Goal: Task Accomplishment & Management: Complete application form

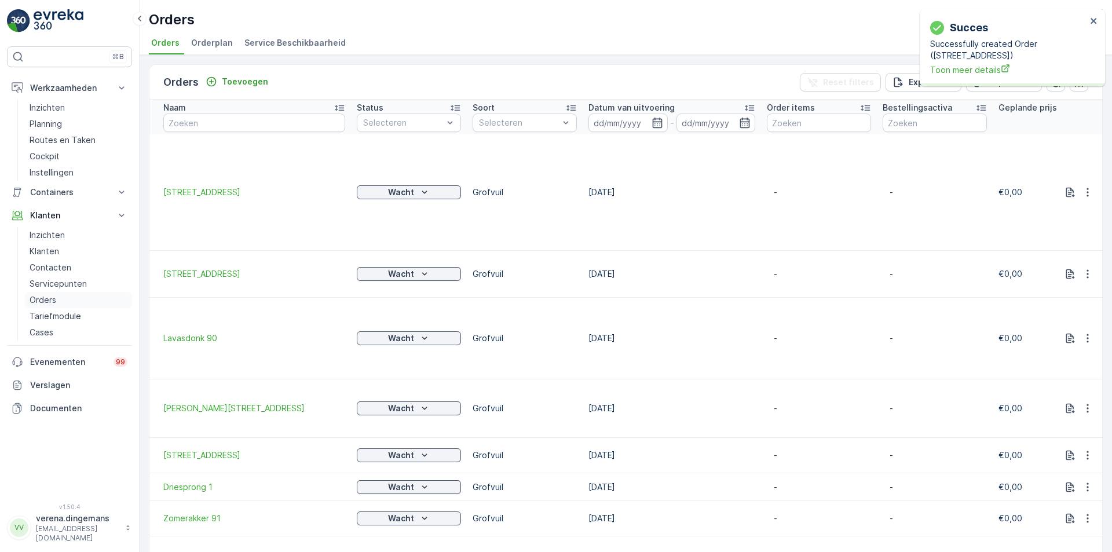
click at [45, 298] on p "Orders" at bounding box center [43, 300] width 27 height 12
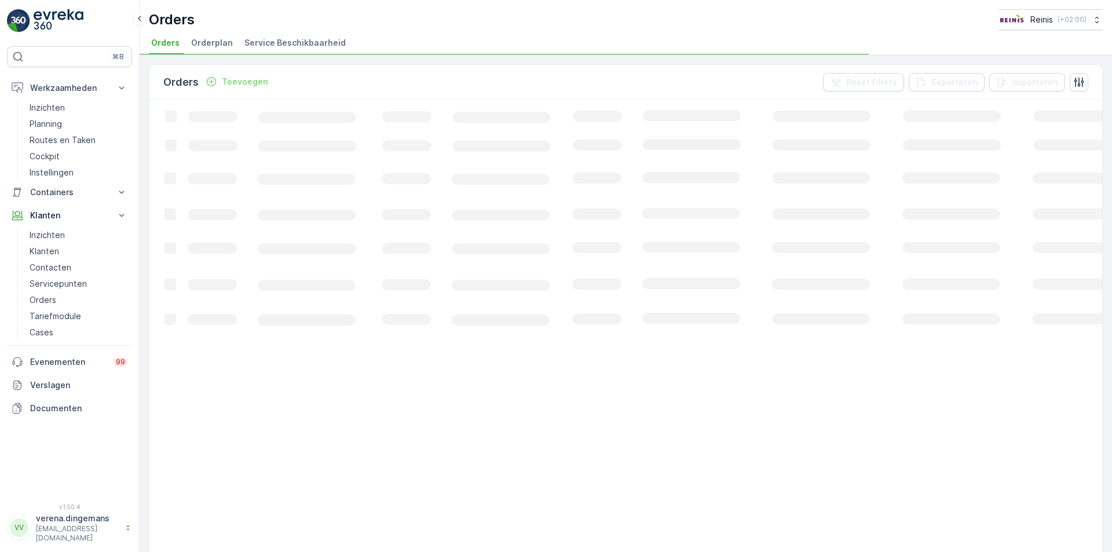
click at [236, 82] on p "Toevoegen" at bounding box center [245, 82] width 46 height 12
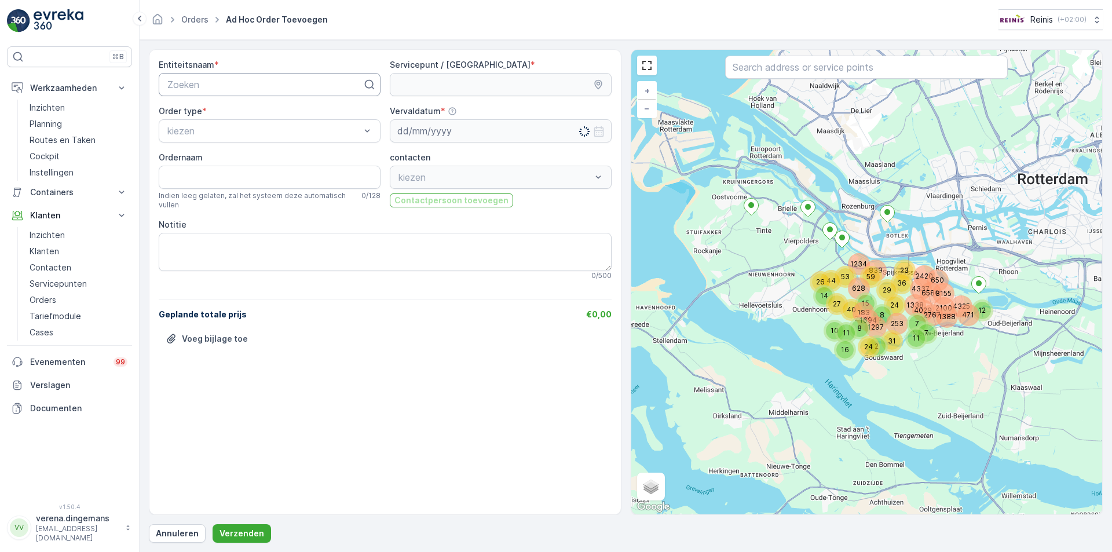
click at [213, 93] on div "Zoeken" at bounding box center [270, 84] width 222 height 23
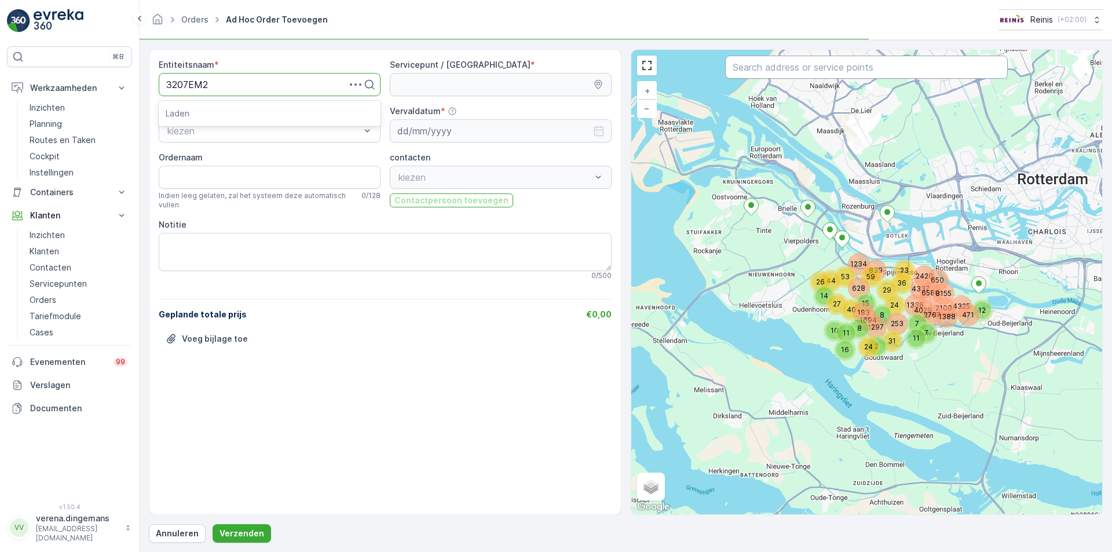
type input "3207EM22"
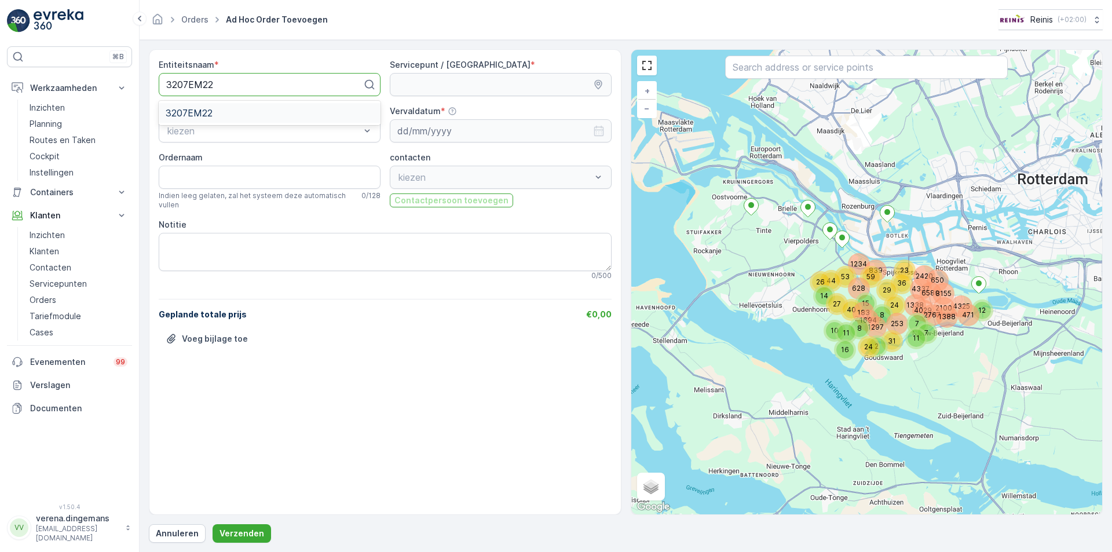
click at [220, 114] on div "3207EM22" at bounding box center [270, 113] width 208 height 10
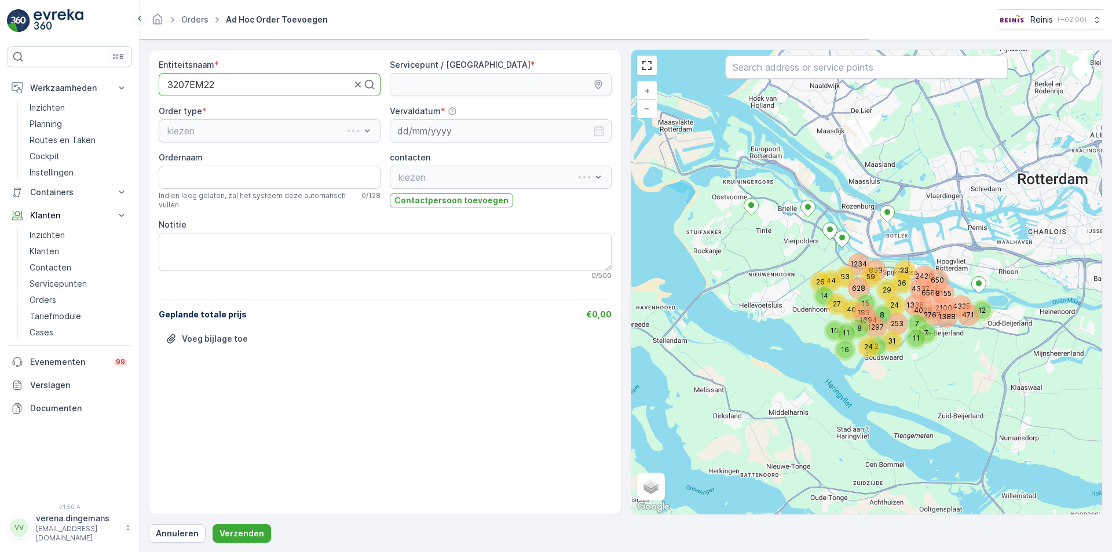
click at [213, 128] on div "kiezen" at bounding box center [270, 130] width 222 height 23
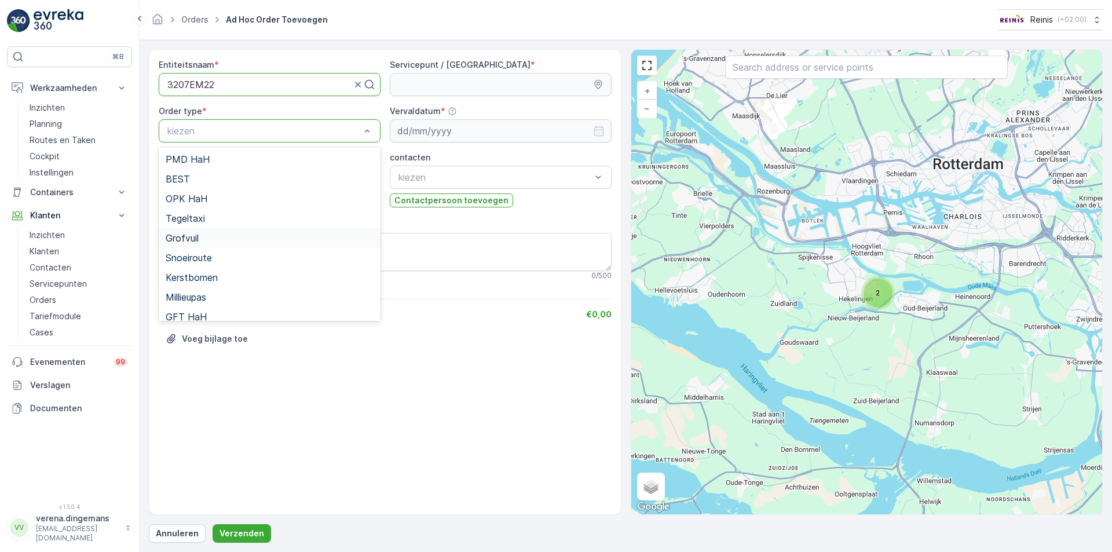
click at [191, 242] on span "Grofvuil" at bounding box center [182, 238] width 33 height 10
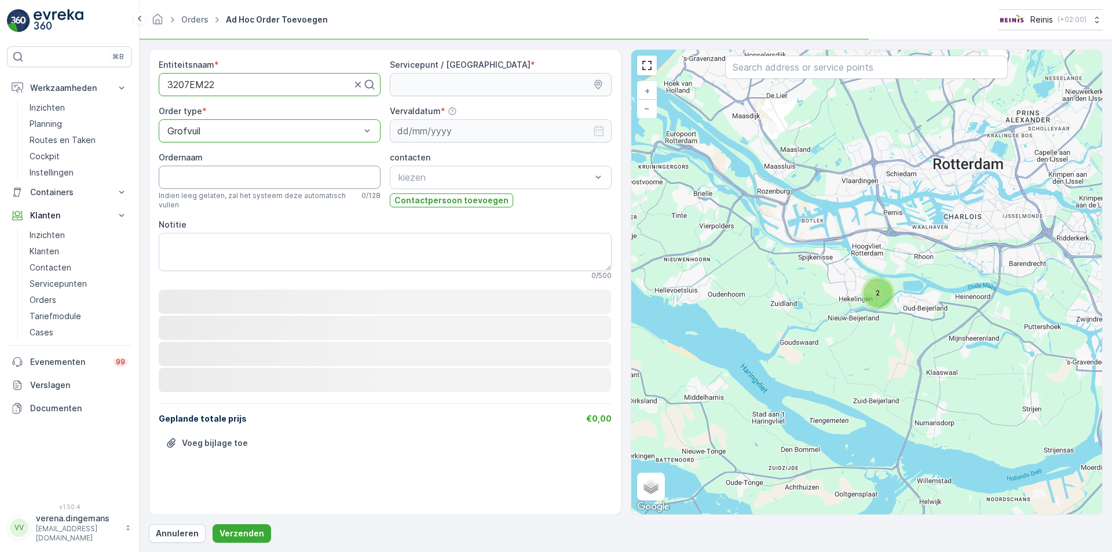
click at [215, 170] on input "Ordernaam" at bounding box center [270, 177] width 222 height 23
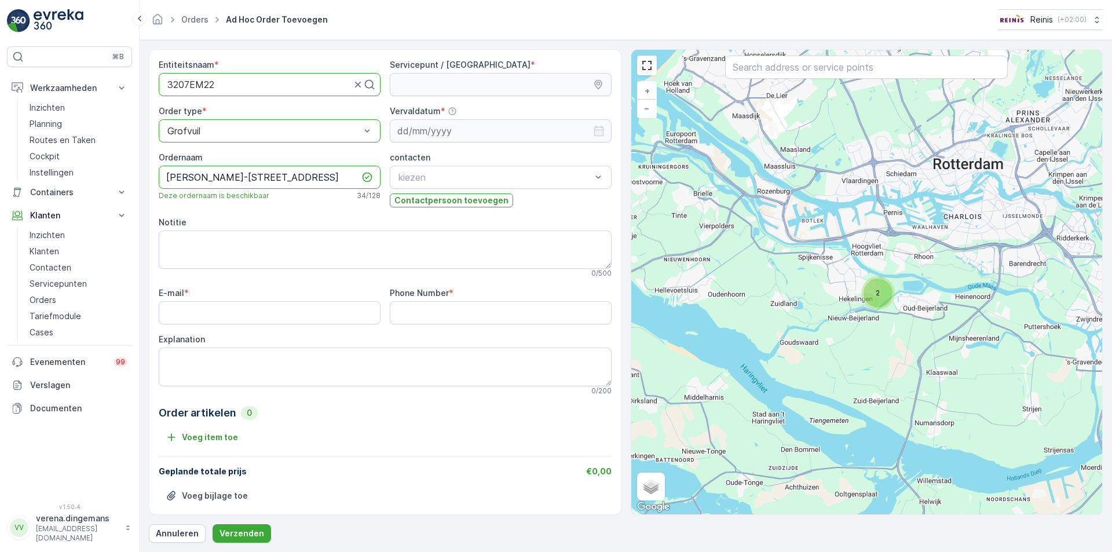
type input "[PERSON_NAME]-[STREET_ADDRESS]"
click at [226, 303] on input "E-mail" at bounding box center [270, 312] width 222 height 23
type input "[EMAIL_ADDRESS][DOMAIN_NAME]"
click at [426, 307] on Number "Phone Number" at bounding box center [501, 312] width 222 height 23
click at [484, 311] on Number "Phone Number" at bounding box center [501, 312] width 222 height 23
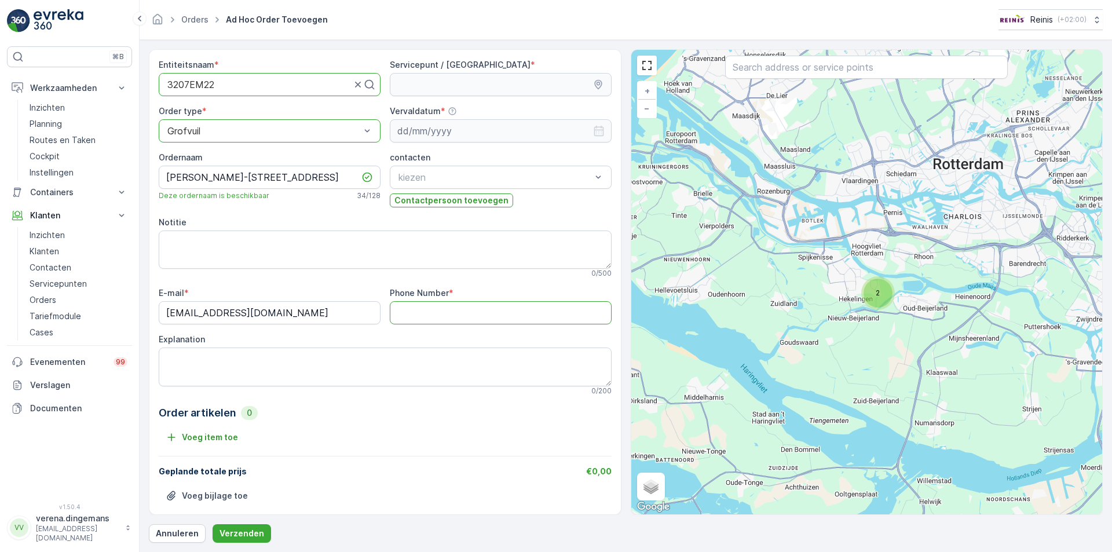
click at [484, 311] on Number "Phone Number" at bounding box center [501, 312] width 222 height 23
type Number "0645289075"
click at [280, 368] on textarea "Explanation" at bounding box center [385, 367] width 453 height 38
click at [231, 362] on textarea "Explanation" at bounding box center [385, 367] width 453 height 38
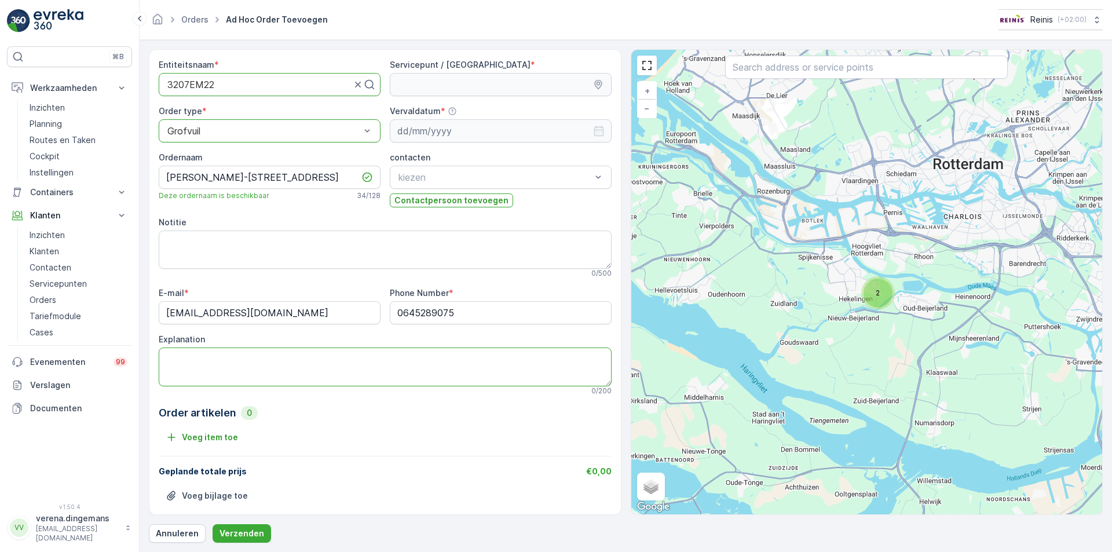
click at [231, 362] on textarea "Explanation" at bounding box center [385, 367] width 453 height 38
click at [282, 370] on textarea "Explanation" at bounding box center [385, 367] width 453 height 38
click at [217, 356] on textarea "Explanation" at bounding box center [385, 367] width 453 height 38
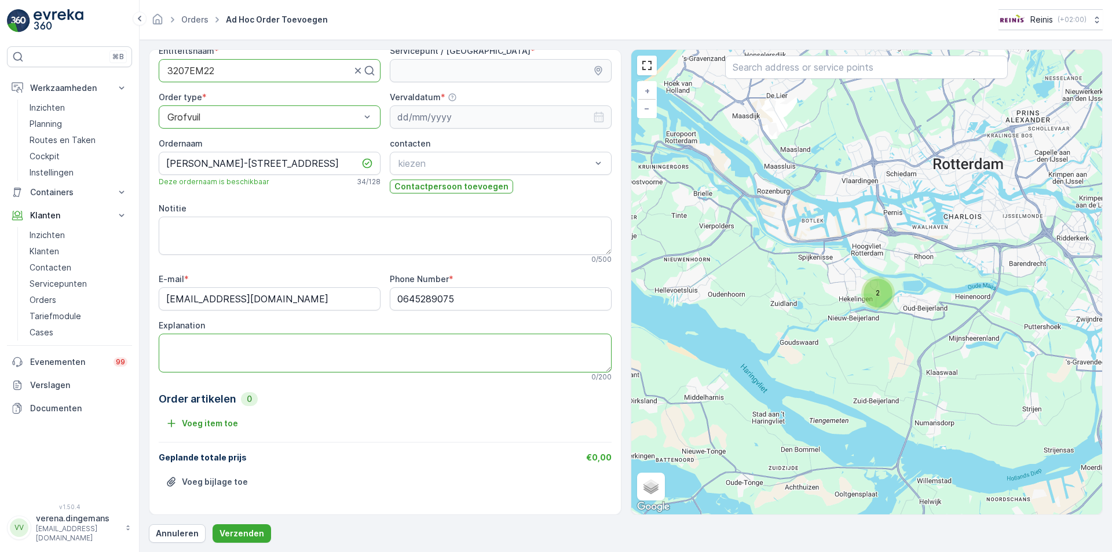
click at [217, 344] on textarea "Explanation" at bounding box center [385, 353] width 453 height 38
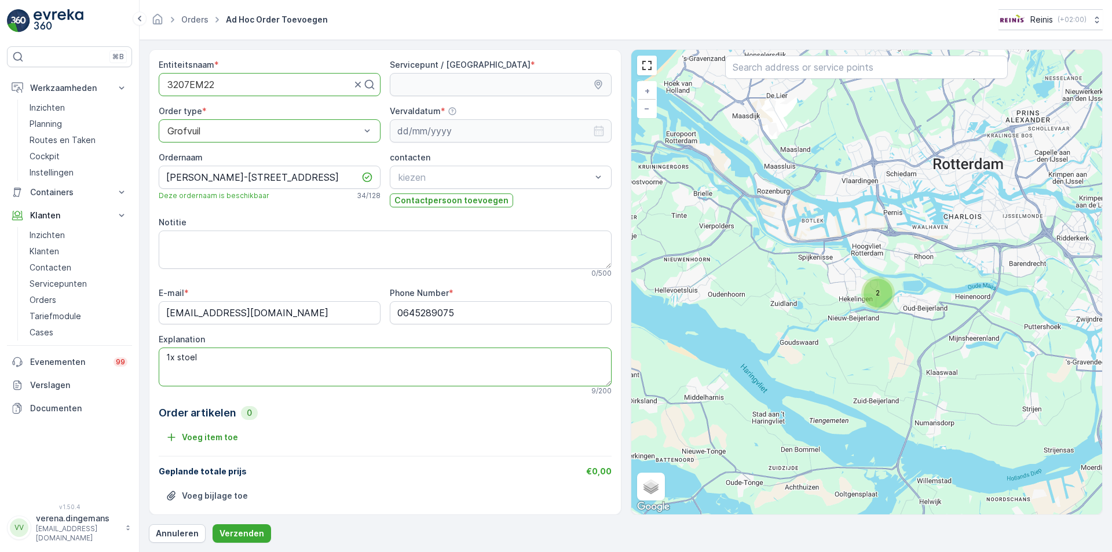
click at [217, 342] on div "Explanation 1x stoel 9 / 200" at bounding box center [385, 364] width 453 height 61
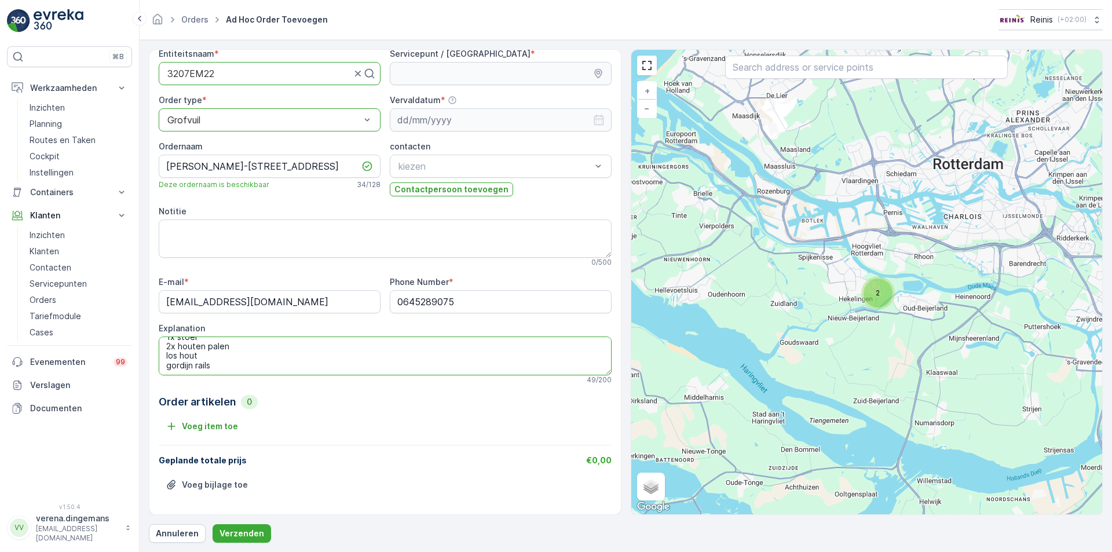
scroll to position [14, 0]
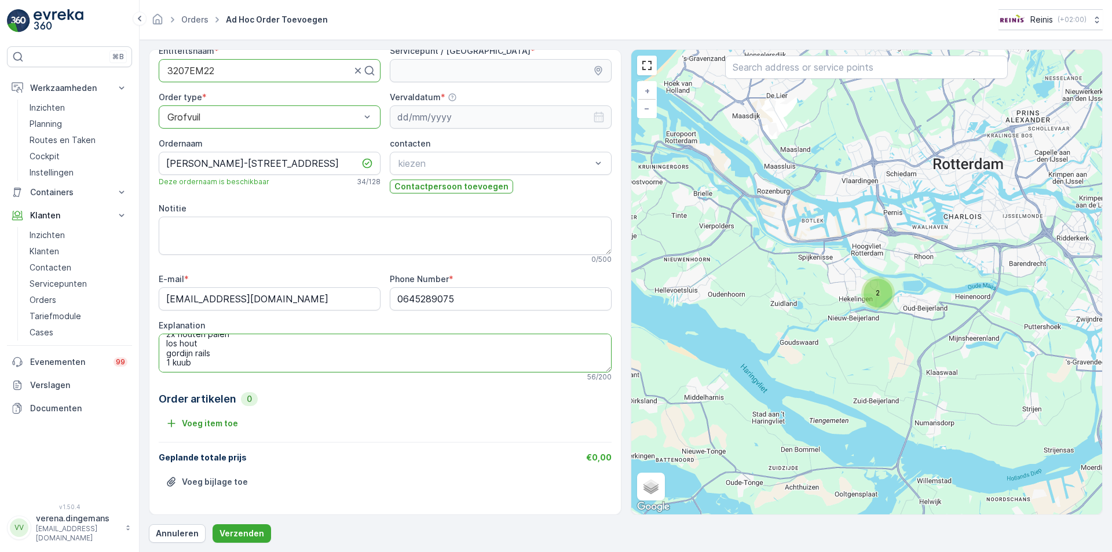
type textarea "1x stoel 2x houten palen los hout gordijn rails 1 kuub"
click at [222, 343] on textarea "1x stoel 2x houten palen los hout gordijn rails 1 kuub" at bounding box center [385, 353] width 453 height 38
click at [299, 203] on div "Notitie" at bounding box center [385, 209] width 453 height 12
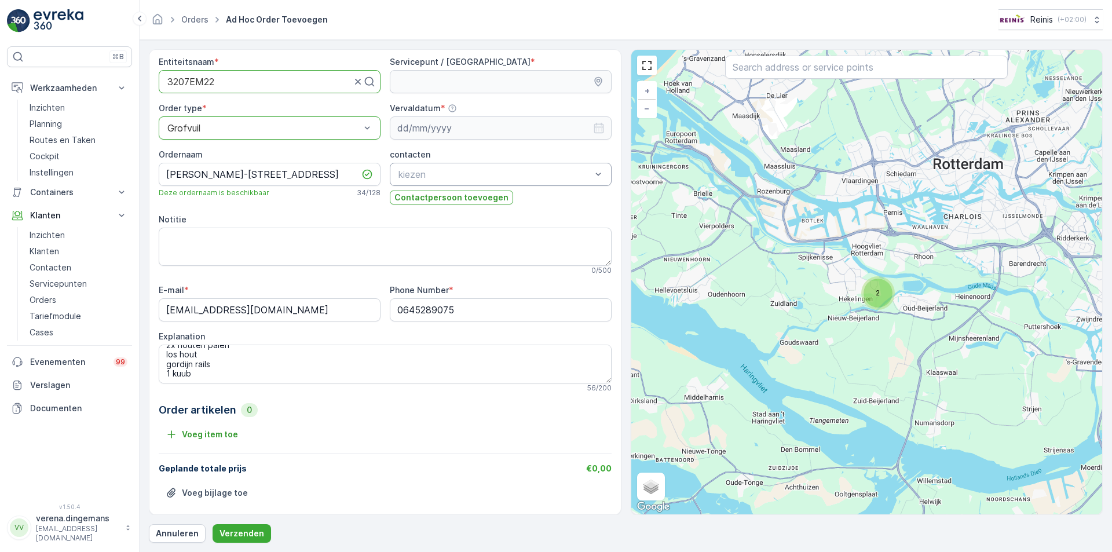
scroll to position [0, 0]
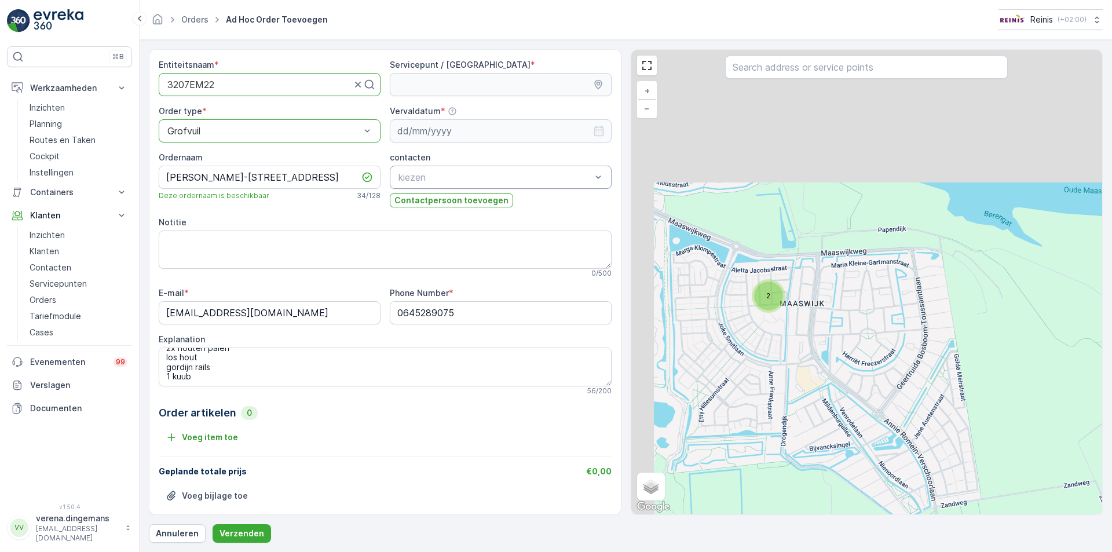
drag, startPoint x: 766, startPoint y: 213, endPoint x: 791, endPoint y: 354, distance: 143.5
click at [791, 354] on div "2 + − Satelliet stappenplan Terrein Hybride Leaflet Sneltoetsen Kaartgegevens K…" at bounding box center [866, 282] width 471 height 465
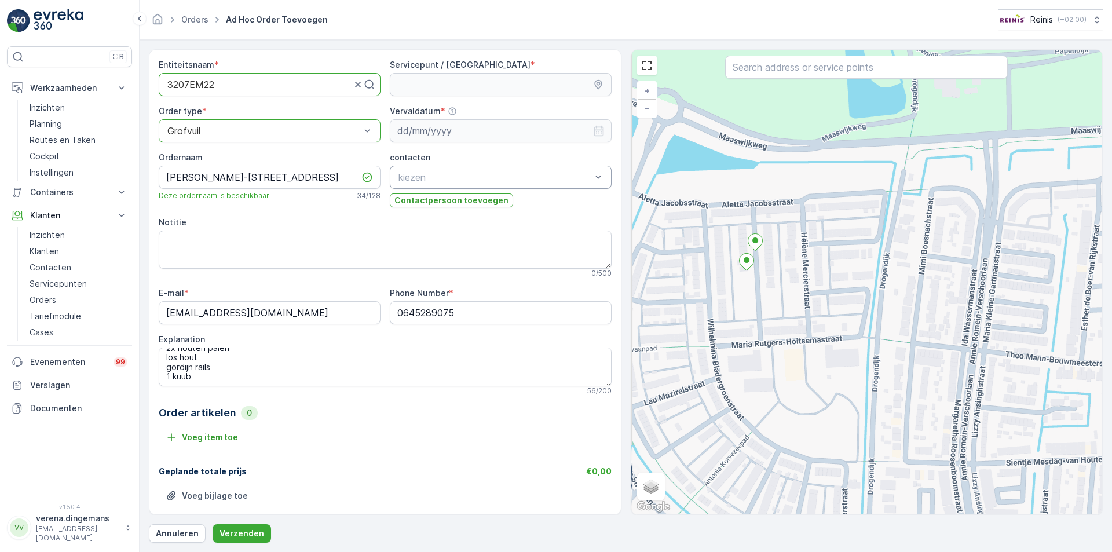
drag, startPoint x: 752, startPoint y: 236, endPoint x: 783, endPoint y: 324, distance: 93.6
click at [783, 324] on div "+ − Satelliet stappenplan Terrein Hybride Leaflet Sneltoetsen Kaartgegevens Kaa…" at bounding box center [866, 282] width 471 height 465
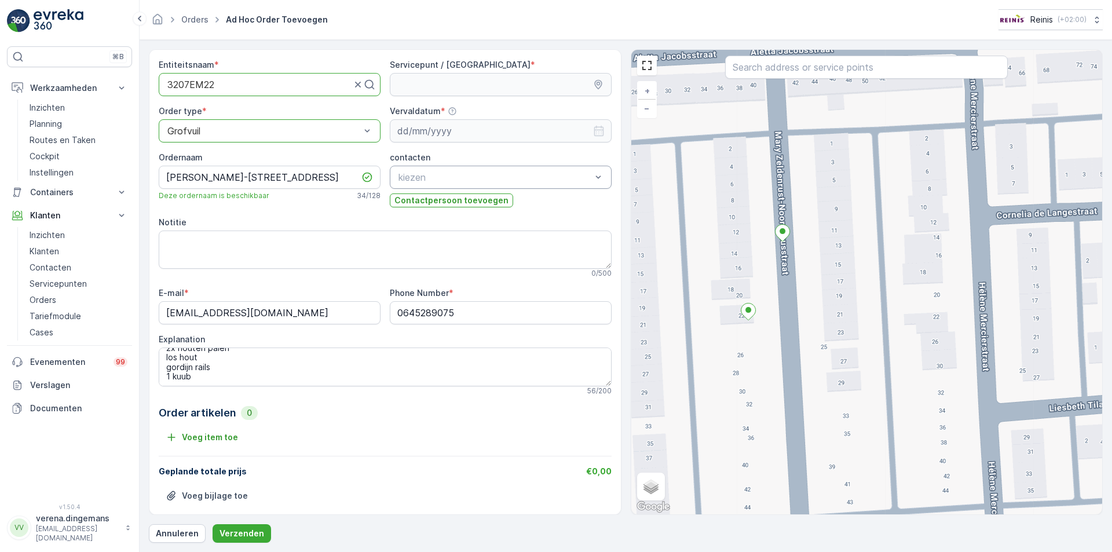
drag, startPoint x: 737, startPoint y: 228, endPoint x: 777, endPoint y: 261, distance: 52.3
click at [776, 280] on div "+ − Satelliet stappenplan Terrein Hybride Leaflet Sneltoetsen Kaartgegevens Kaa…" at bounding box center [866, 282] width 471 height 465
click at [791, 238] on div "+ − Satelliet stappenplan Terrein Hybride Leaflet Sneltoetsen Kaartgegevens Kaa…" at bounding box center [866, 282] width 471 height 465
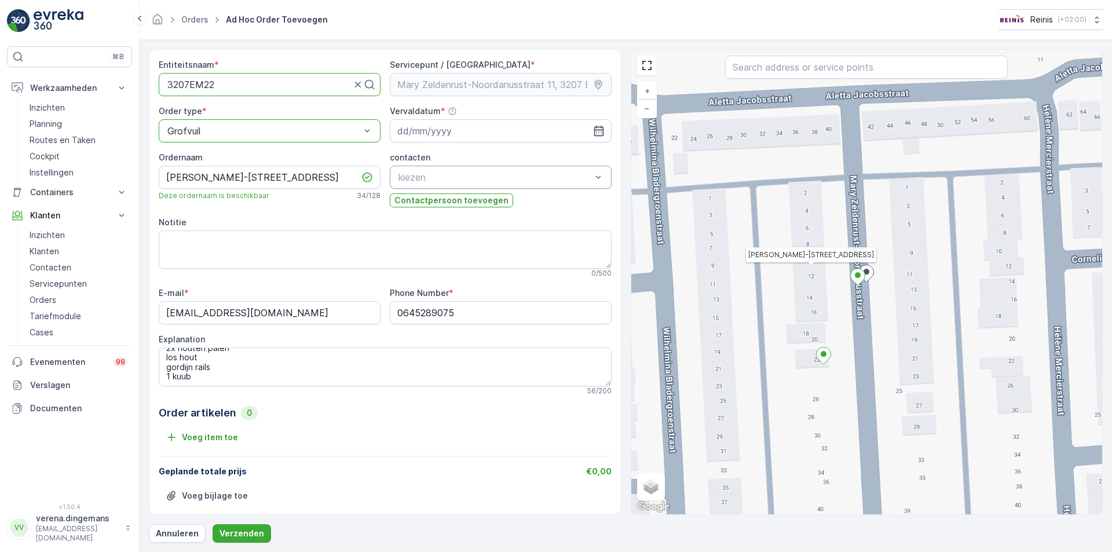
click at [597, 132] on icon "button" at bounding box center [599, 131] width 12 height 12
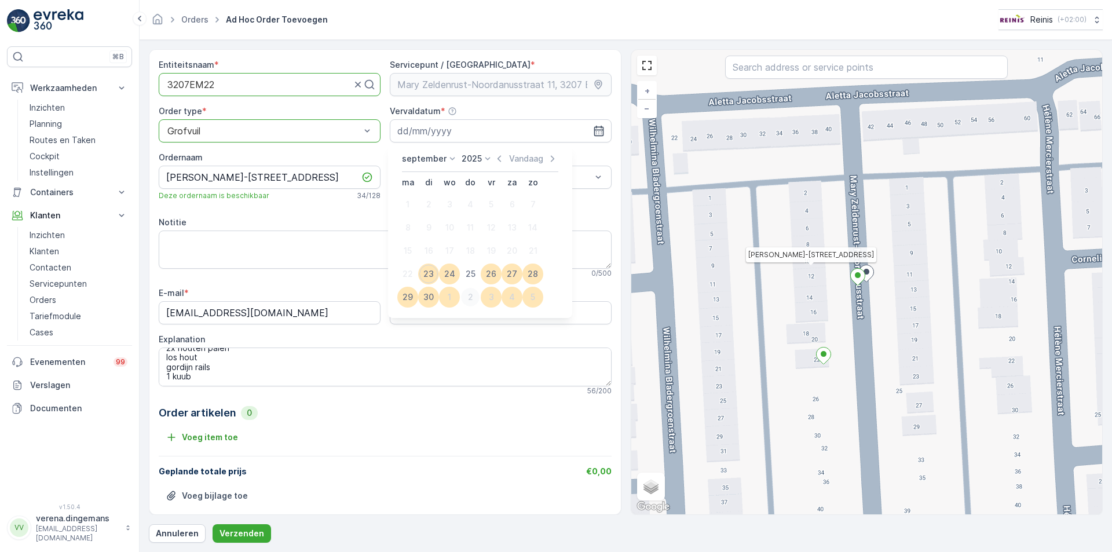
click at [469, 297] on div "2" at bounding box center [470, 297] width 19 height 19
type input "[DATE]"
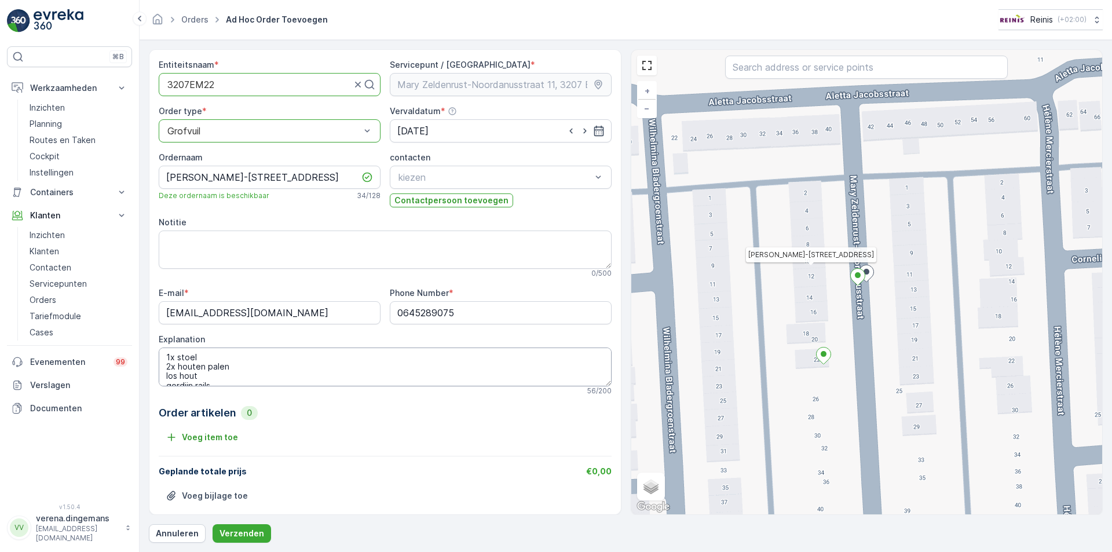
scroll to position [28, 0]
click at [231, 533] on p "Verzenden" at bounding box center [242, 534] width 45 height 12
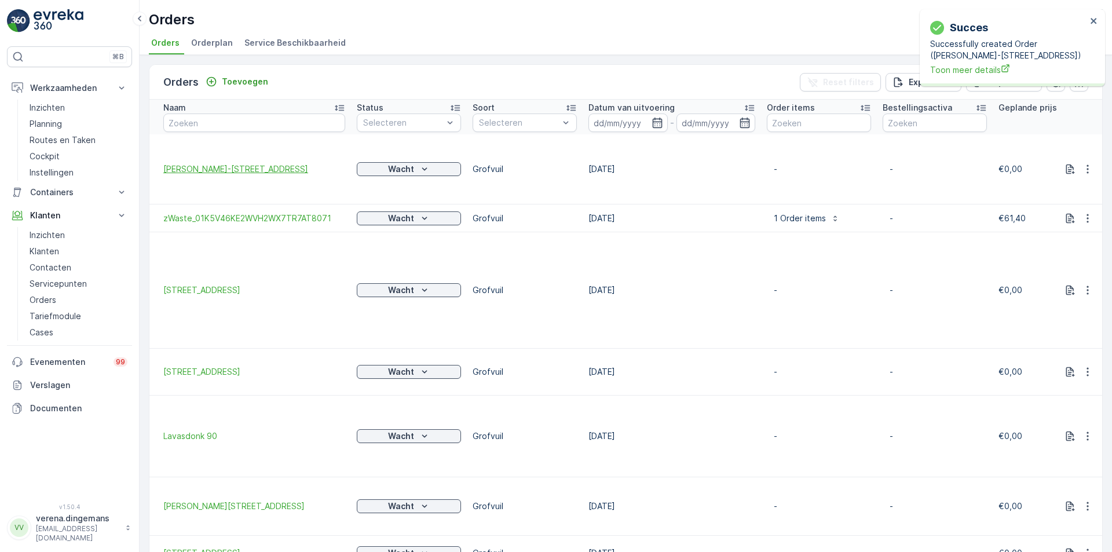
click at [251, 167] on span "[PERSON_NAME]-[STREET_ADDRESS]" at bounding box center [254, 169] width 182 height 12
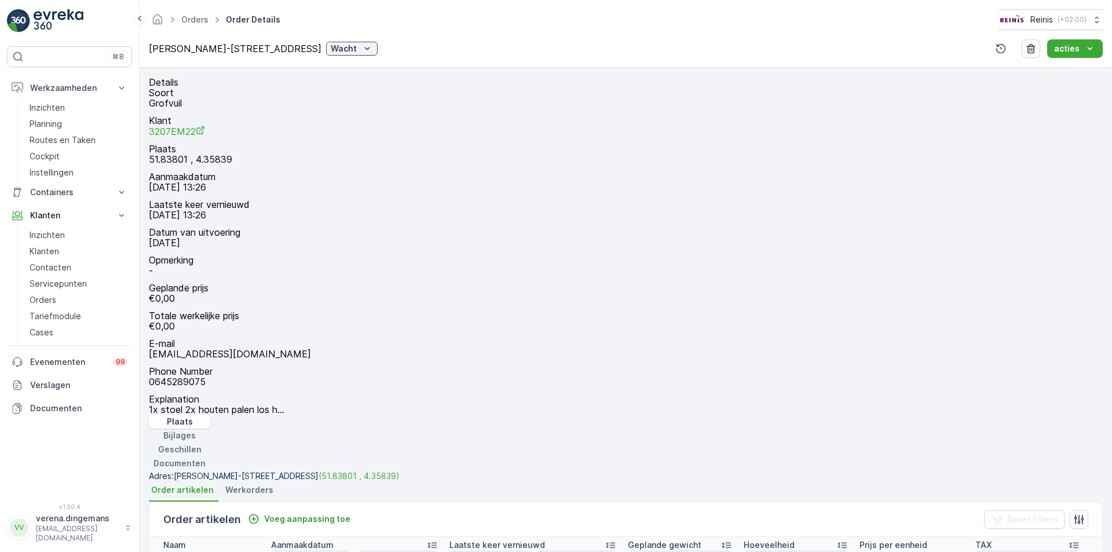
click at [229, 484] on span "Werkorders" at bounding box center [249, 490] width 48 height 12
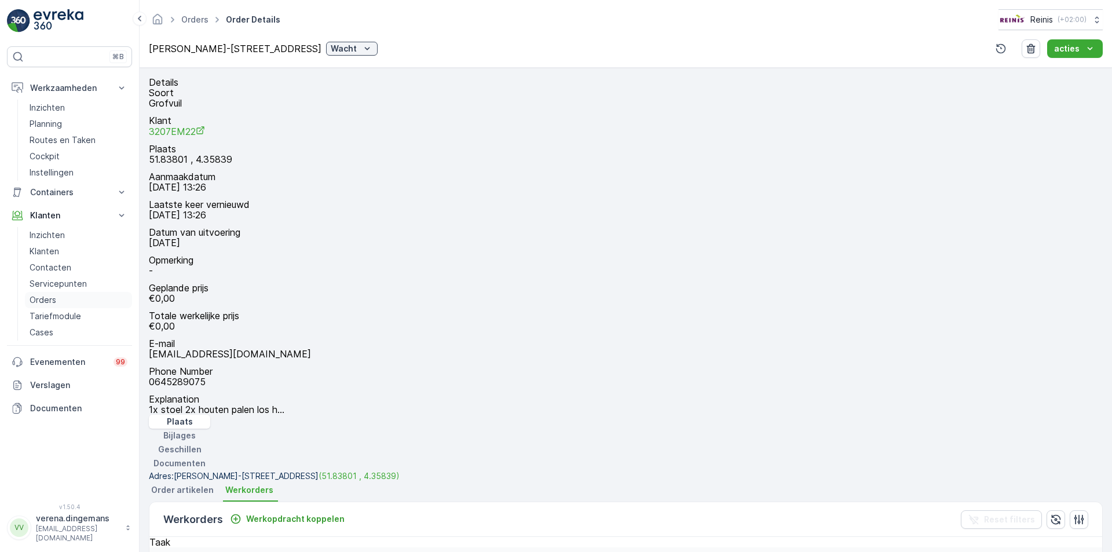
click at [46, 298] on p "Orders" at bounding box center [43, 300] width 27 height 12
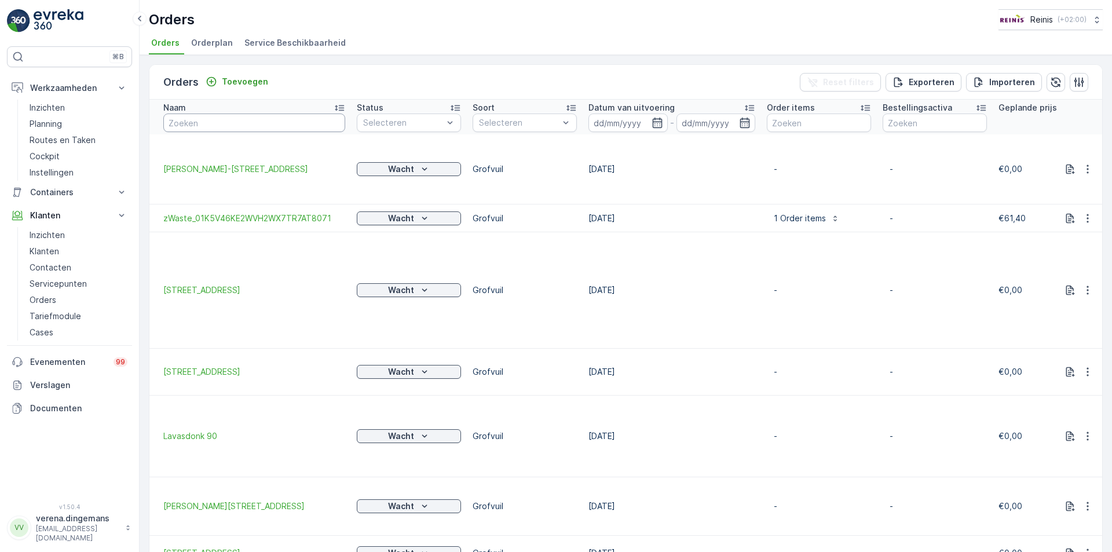
click at [209, 126] on input "text" at bounding box center [254, 123] width 182 height 19
type input "grote beerstraat"
